Goal: Complete application form

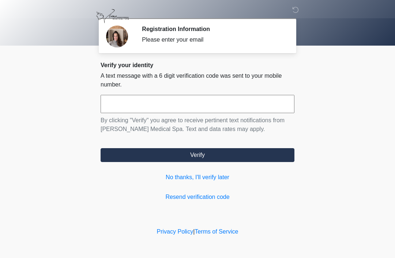
click at [115, 101] on input "text" at bounding box center [198, 104] width 194 height 18
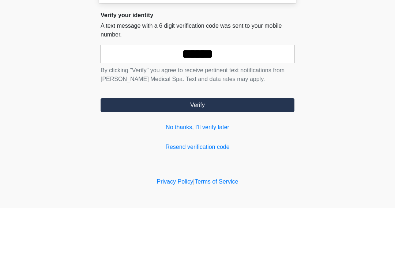
type input "******"
click at [203, 148] on button "Verify" at bounding box center [198, 155] width 194 height 14
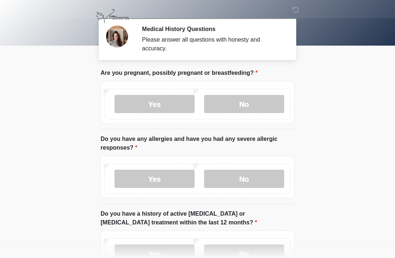
click at [246, 97] on label "No" at bounding box center [244, 104] width 80 height 18
click at [252, 179] on label "No" at bounding box center [244, 179] width 80 height 18
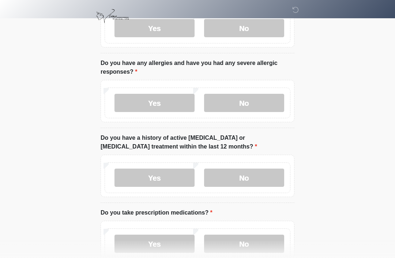
scroll to position [78, 0]
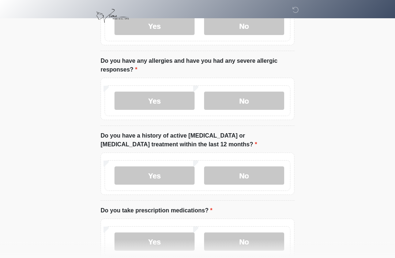
click at [254, 175] on label "No" at bounding box center [244, 176] width 80 height 18
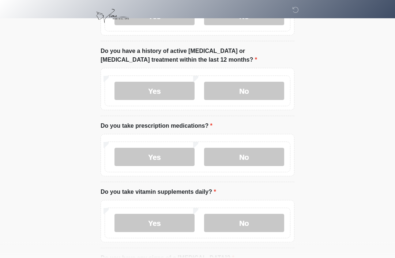
scroll to position [163, 0]
click at [155, 152] on label "Yes" at bounding box center [154, 157] width 80 height 18
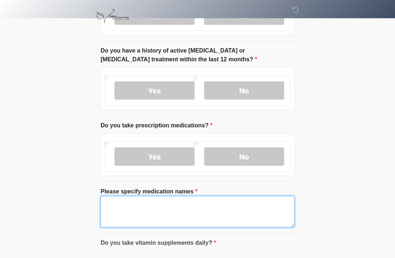
click at [117, 204] on textarea "Please specify medication names" at bounding box center [198, 211] width 194 height 31
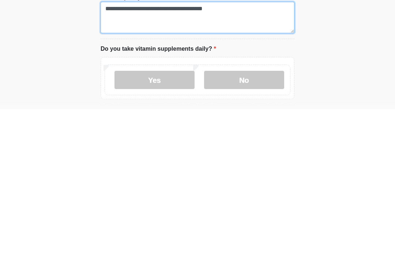
scroll to position [211, 0]
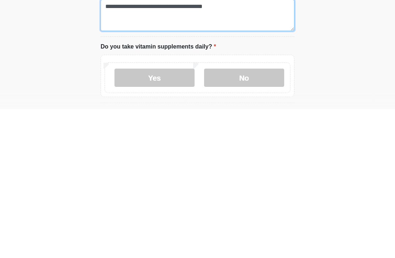
type textarea "**********"
click at [158, 218] on label "Yes" at bounding box center [154, 227] width 80 height 18
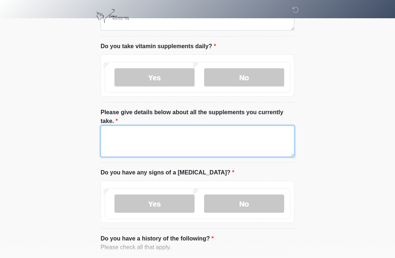
click at [120, 133] on textarea "Please give details below about all the supplements you currently take." at bounding box center [198, 141] width 194 height 31
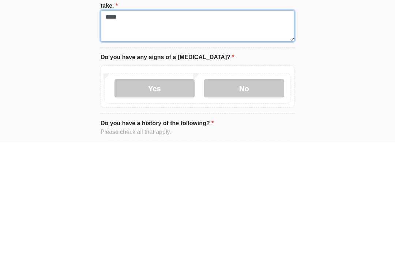
type textarea "*****"
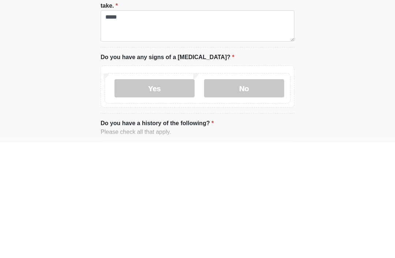
click at [249, 195] on label "No" at bounding box center [244, 204] width 80 height 18
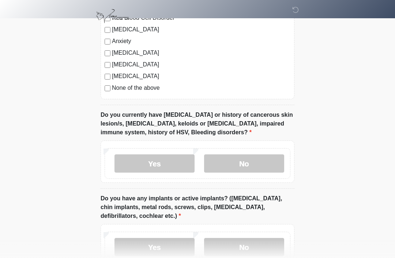
scroll to position [668, 0]
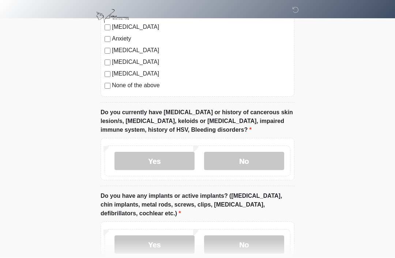
click at [253, 155] on label "No" at bounding box center [244, 161] width 80 height 18
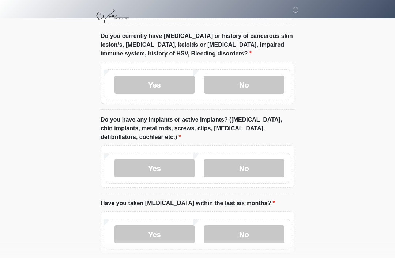
scroll to position [744, 0]
click at [254, 161] on label "No" at bounding box center [244, 168] width 80 height 18
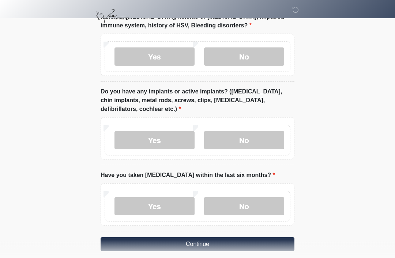
scroll to position [779, 0]
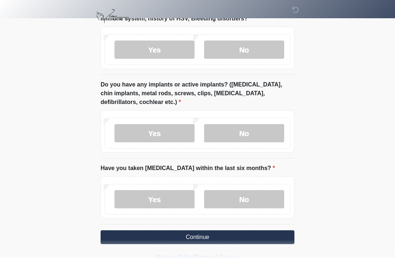
click at [249, 192] on label "No" at bounding box center [244, 199] width 80 height 18
click at [206, 233] on button "Continue" at bounding box center [198, 238] width 194 height 14
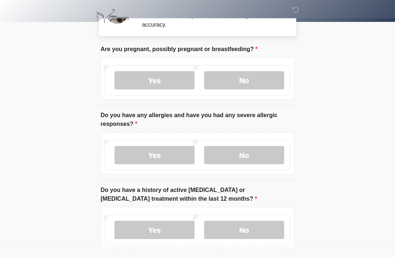
scroll to position [0, 0]
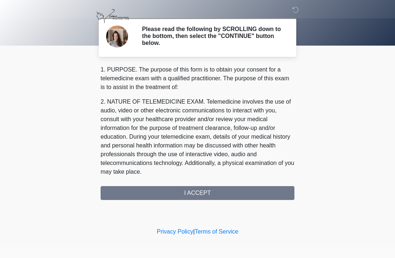
click at [198, 189] on div "1. PURPOSE. The purpose of this form is to obtain your consent for a telemedici…" at bounding box center [198, 132] width 194 height 135
click at [193, 189] on div "1. PURPOSE. The purpose of this form is to obtain your consent for a telemedici…" at bounding box center [198, 132] width 194 height 135
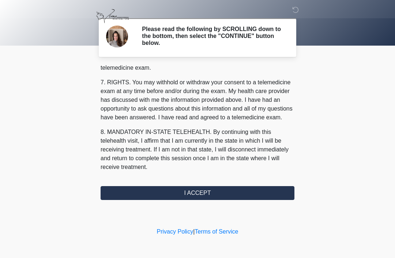
scroll to position [312, 0]
click at [207, 188] on button "I ACCEPT" at bounding box center [198, 193] width 194 height 14
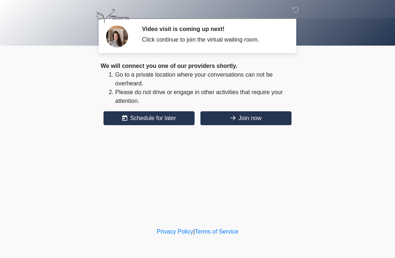
click at [247, 114] on button "Join now" at bounding box center [245, 119] width 91 height 14
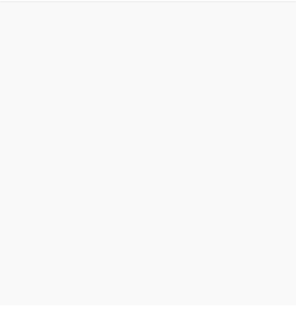
scroll to position [2, 0]
